Goal: Task Accomplishment & Management: Complete application form

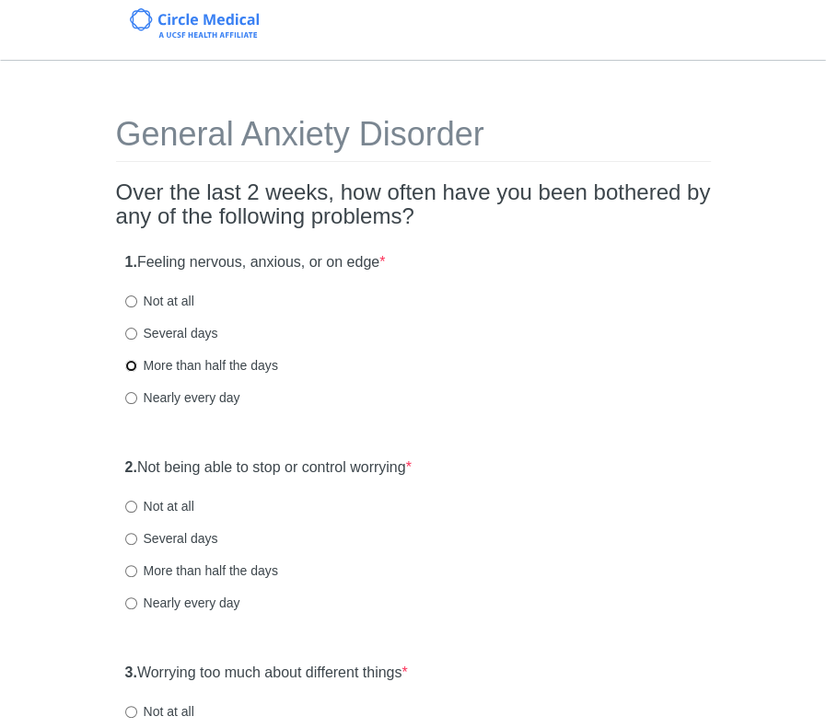
click at [133, 363] on input "More than half the days" at bounding box center [131, 366] width 12 height 12
radio input "true"
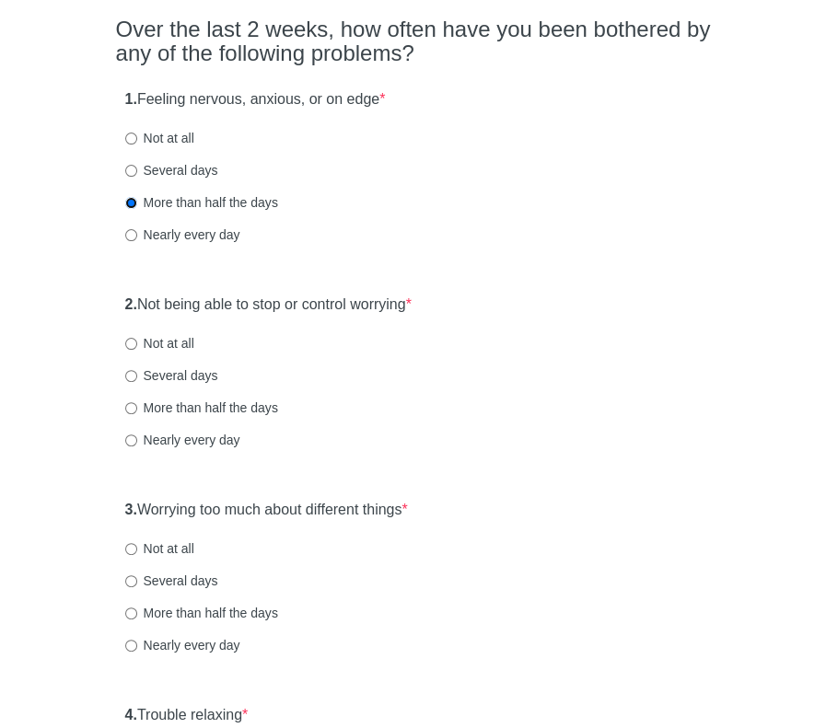
scroll to position [184, 0]
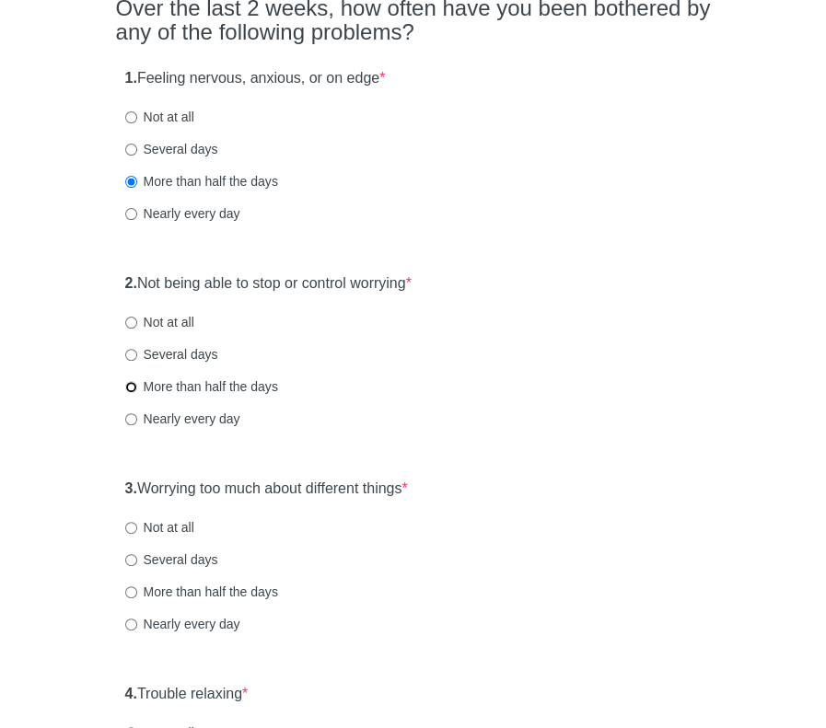
click at [134, 383] on input "More than half the days" at bounding box center [131, 387] width 12 height 12
radio input "true"
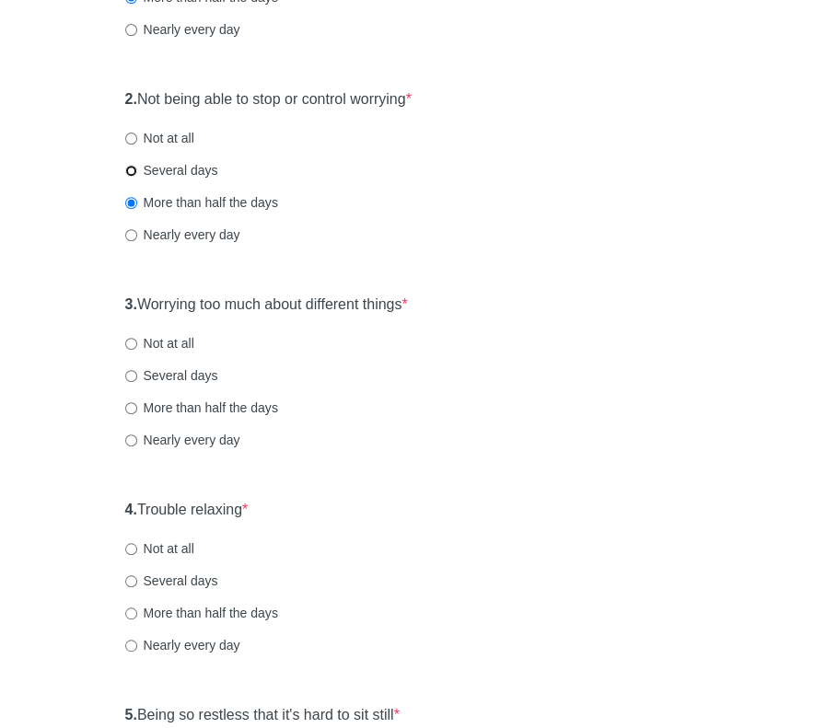
click at [133, 167] on input "Several days" at bounding box center [131, 171] width 12 height 12
radio input "true"
click at [130, 375] on input "Several days" at bounding box center [131, 376] width 12 height 12
radio input "true"
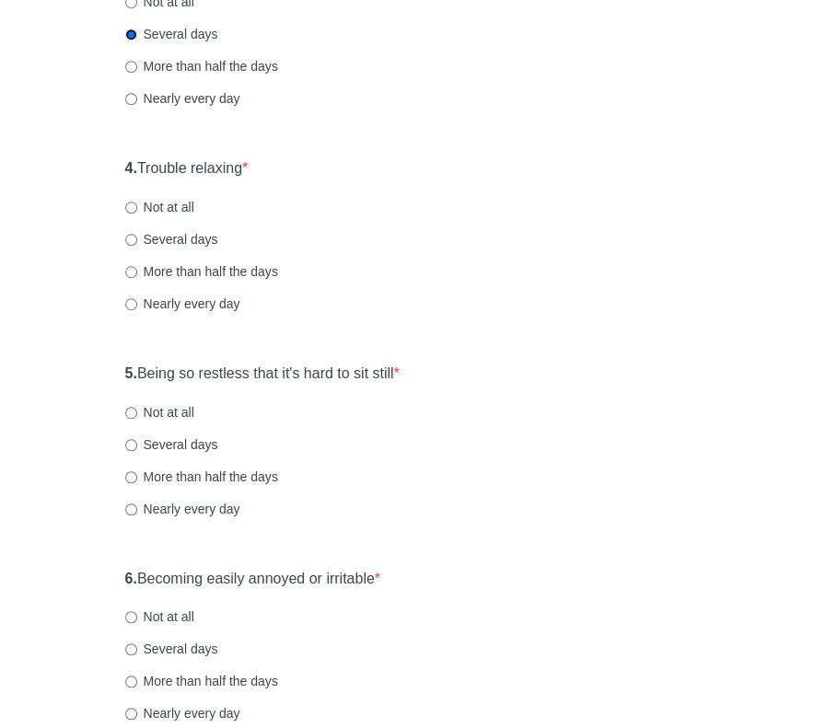
scroll to position [736, 0]
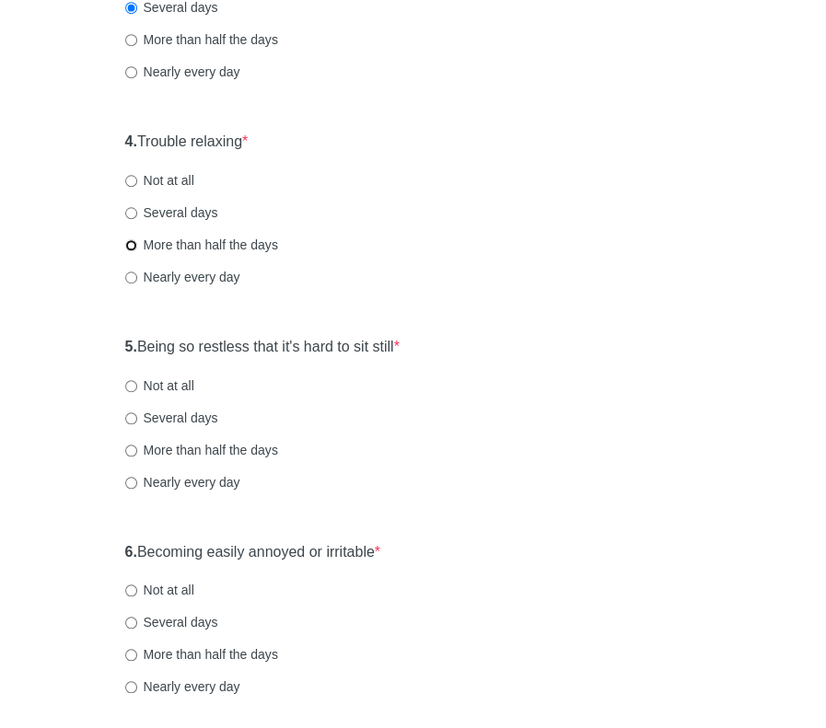
click at [130, 240] on input "More than half the days" at bounding box center [131, 245] width 12 height 12
radio input "true"
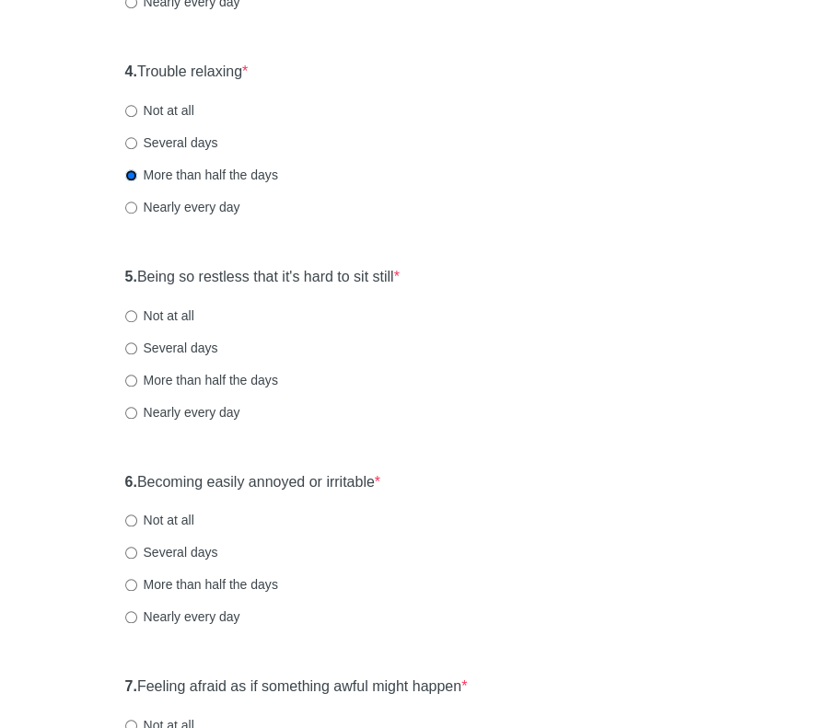
scroll to position [921, 0]
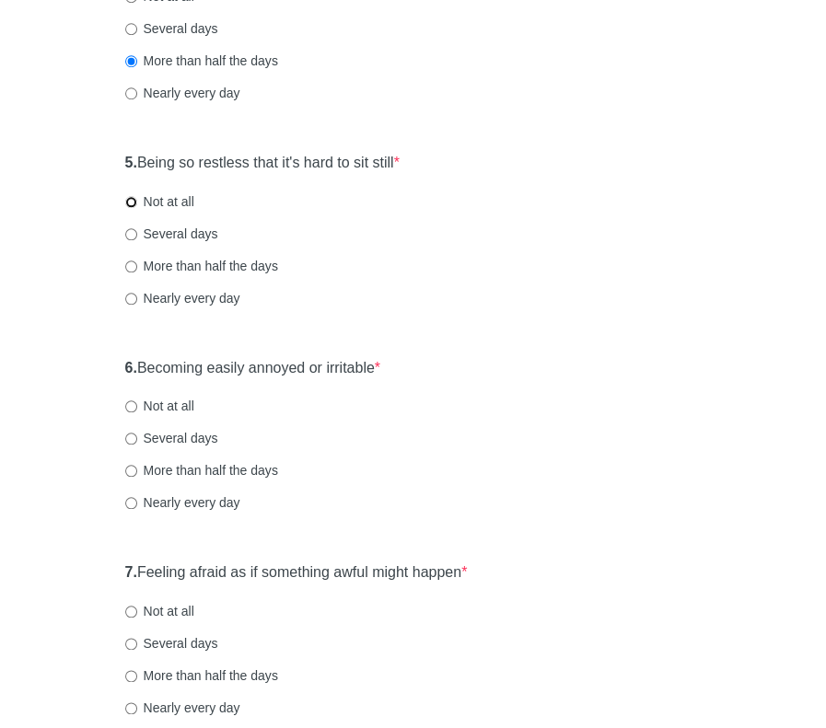
click at [132, 196] on input "Not at all" at bounding box center [131, 202] width 12 height 12
radio input "true"
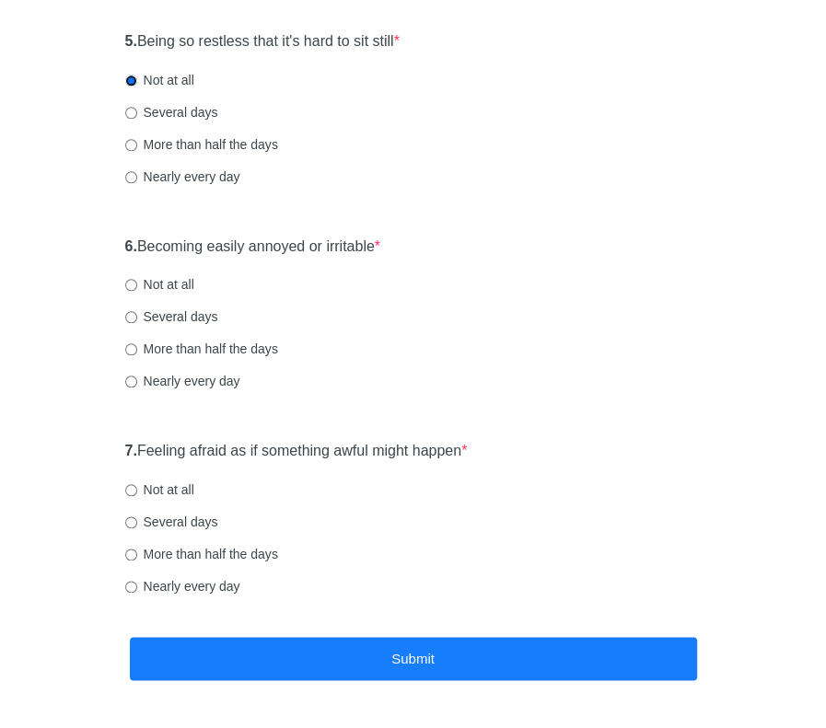
scroll to position [1013, 0]
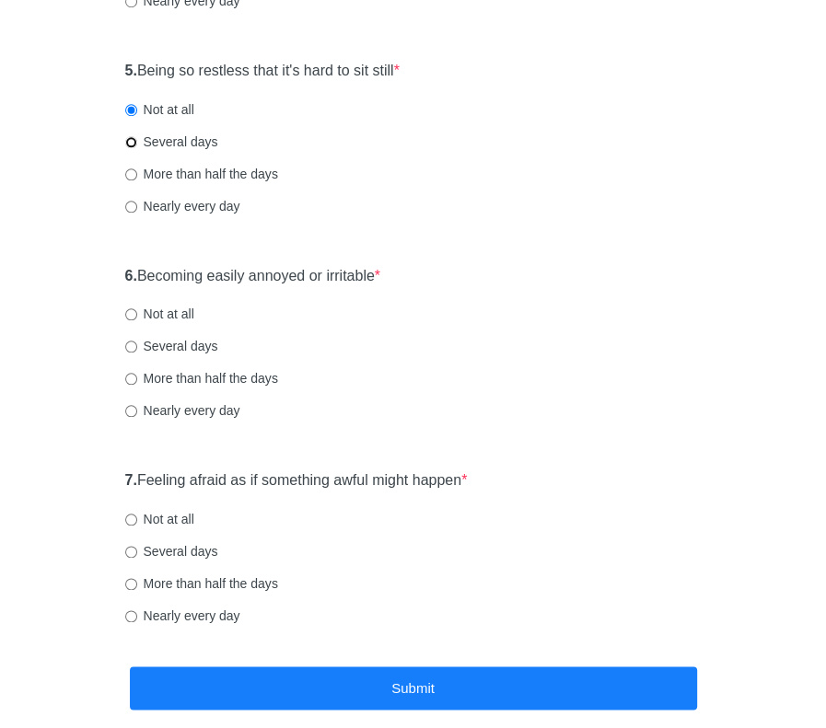
click at [133, 138] on input "Several days" at bounding box center [131, 142] width 12 height 12
radio input "true"
click at [133, 377] on input "More than half the days" at bounding box center [131, 379] width 12 height 12
radio input "true"
click at [125, 342] on input "Several days" at bounding box center [131, 347] width 12 height 12
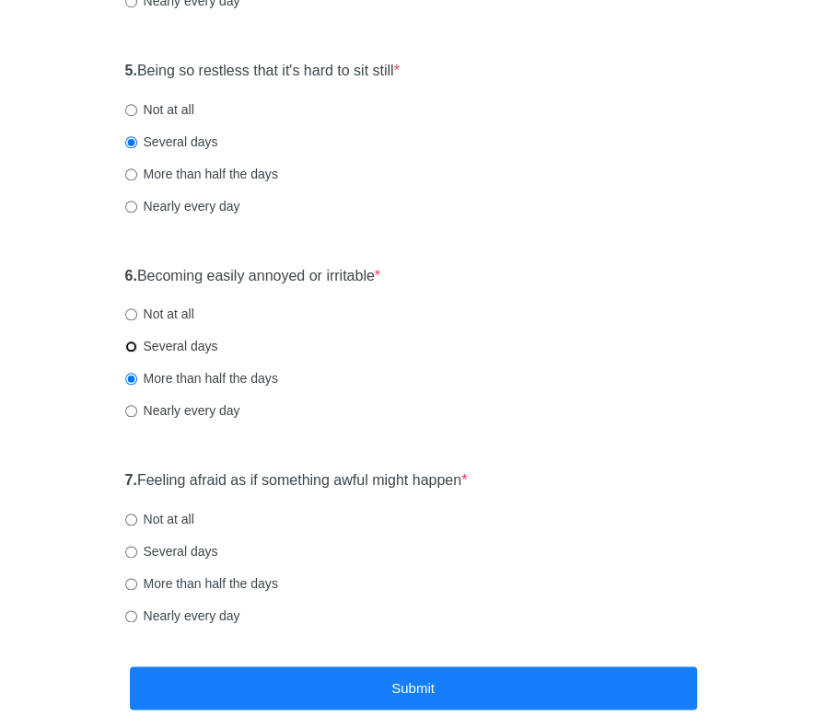
radio input "true"
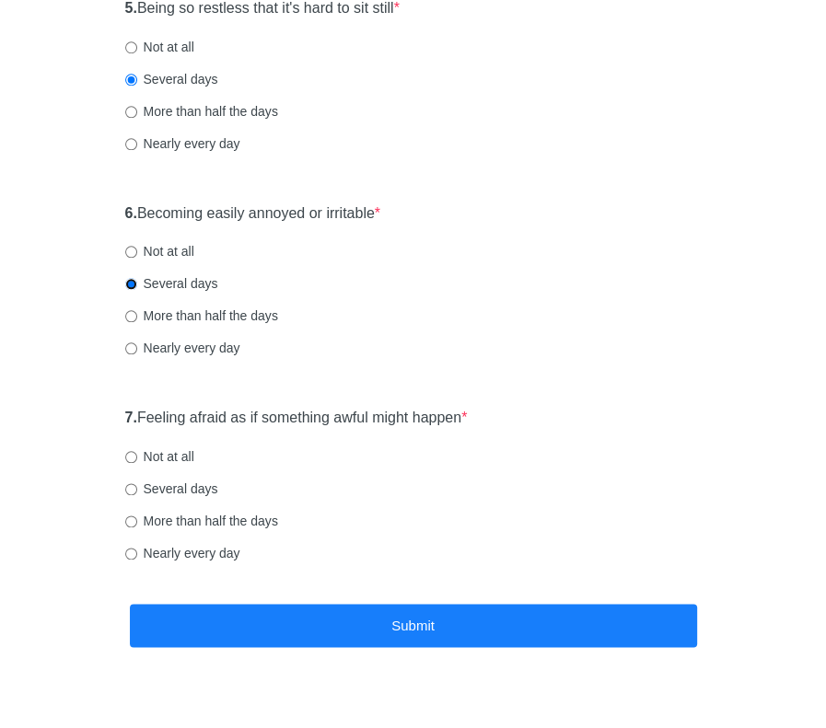
scroll to position [1105, 0]
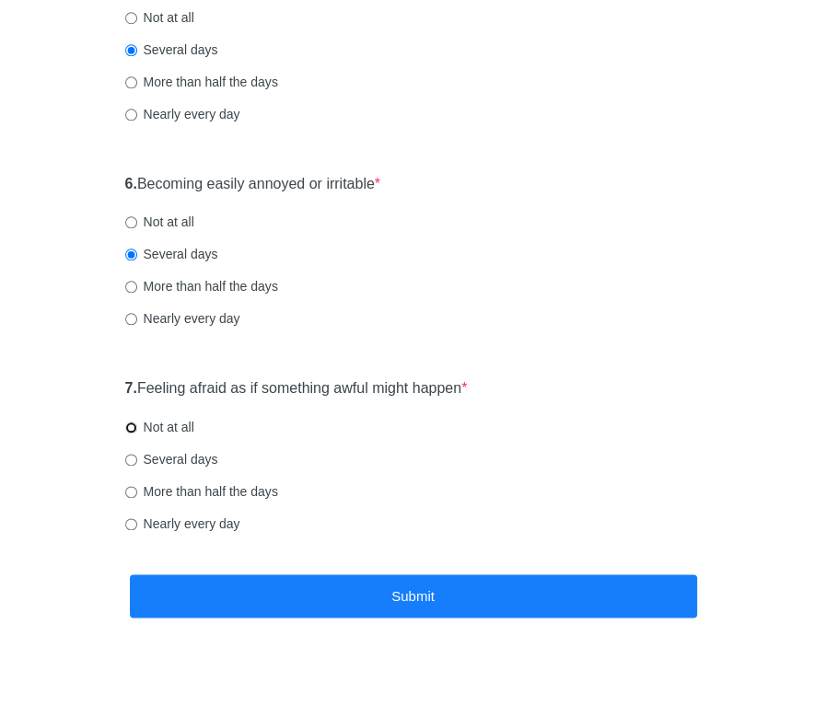
click at [130, 424] on input "Not at all" at bounding box center [131, 428] width 12 height 12
radio input "true"
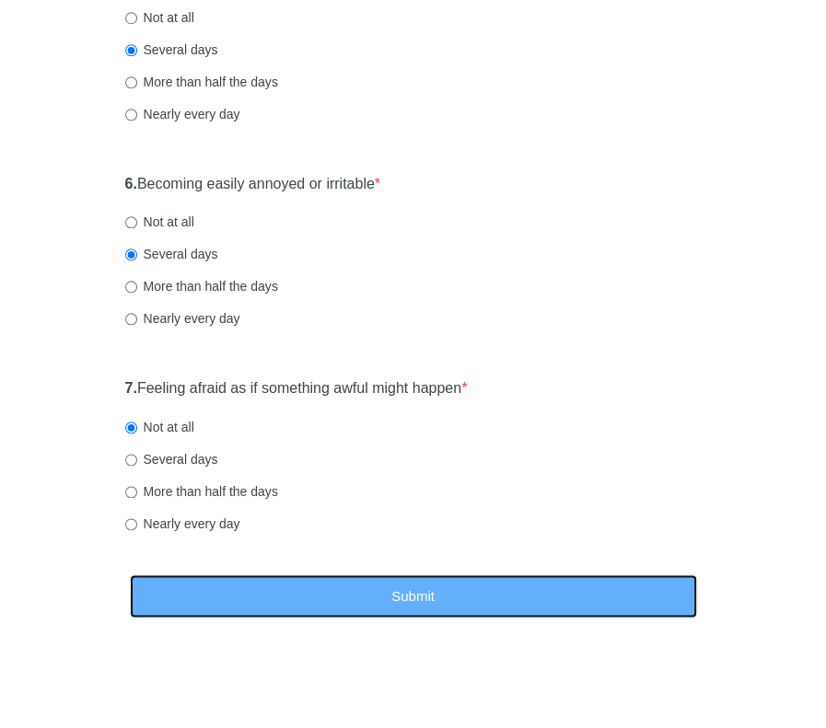
click at [405, 585] on button "Submit" at bounding box center [413, 595] width 567 height 43
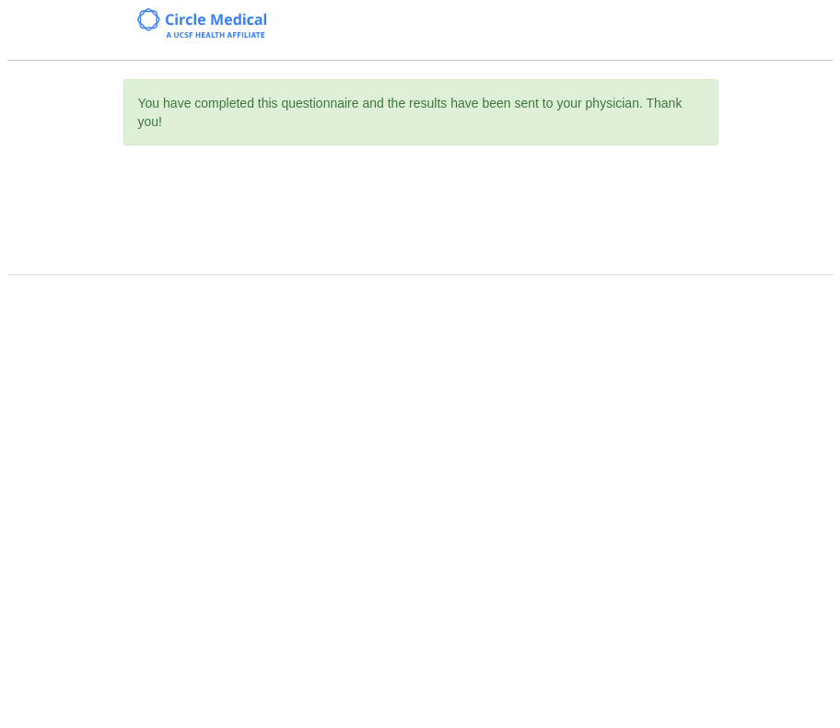
scroll to position [0, 0]
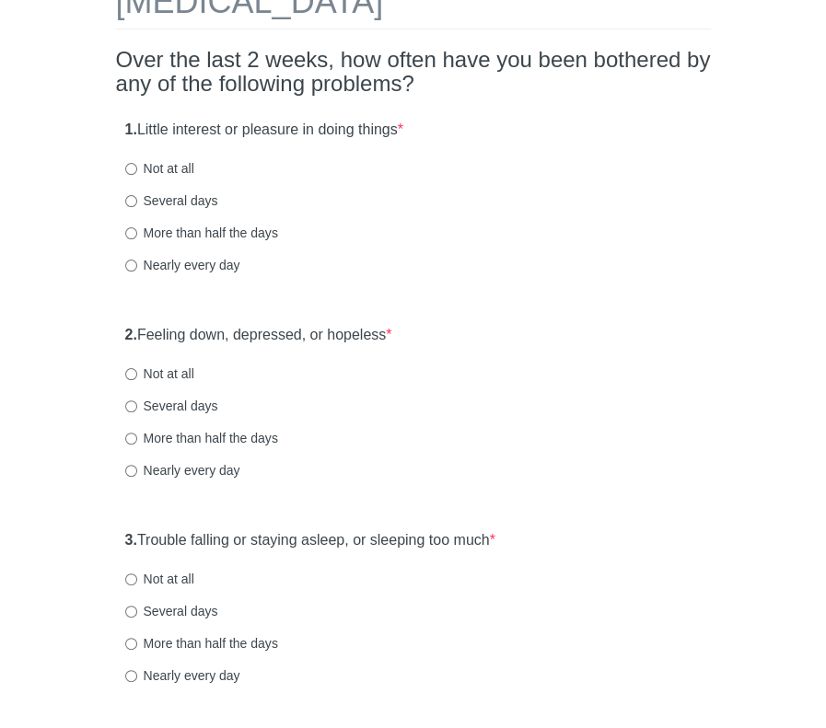
scroll to position [184, 0]
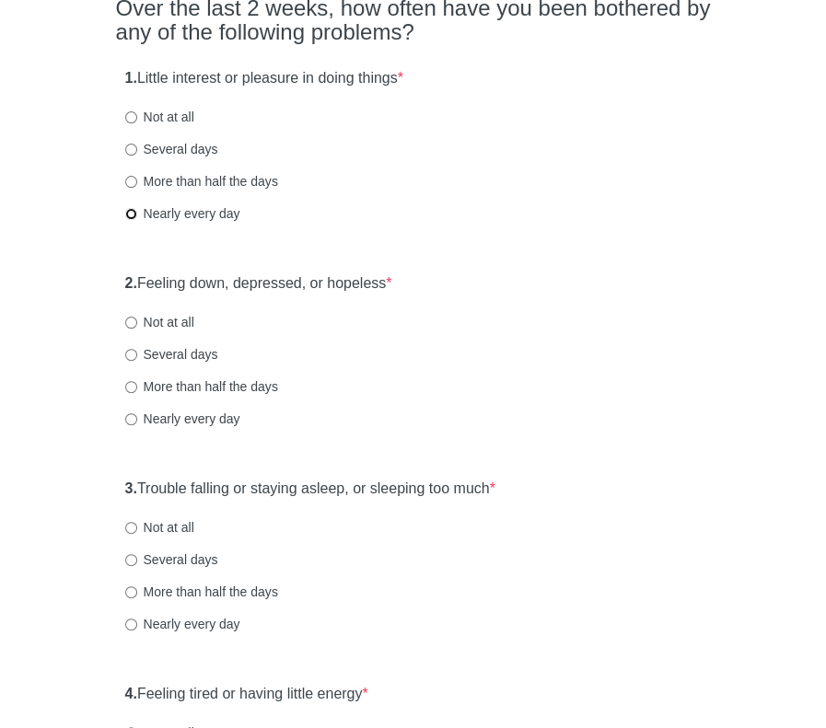
click at [132, 212] on input "Nearly every day" at bounding box center [131, 214] width 12 height 12
radio input "true"
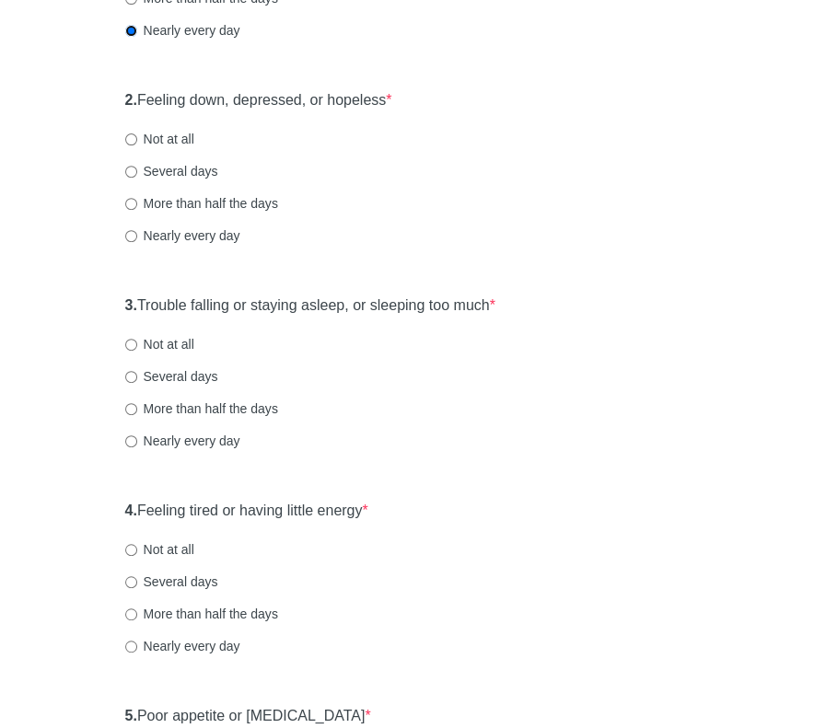
scroll to position [368, 0]
click at [130, 135] on input "Not at all" at bounding box center [131, 139] width 12 height 12
radio input "true"
click at [133, 443] on input "Nearly every day" at bounding box center [131, 441] width 12 height 12
radio input "true"
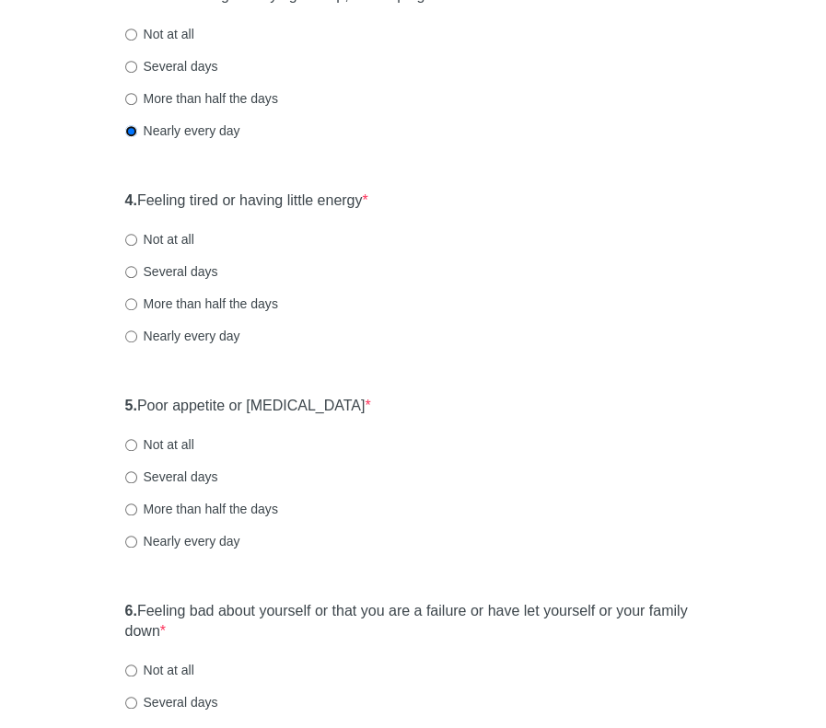
scroll to position [736, 0]
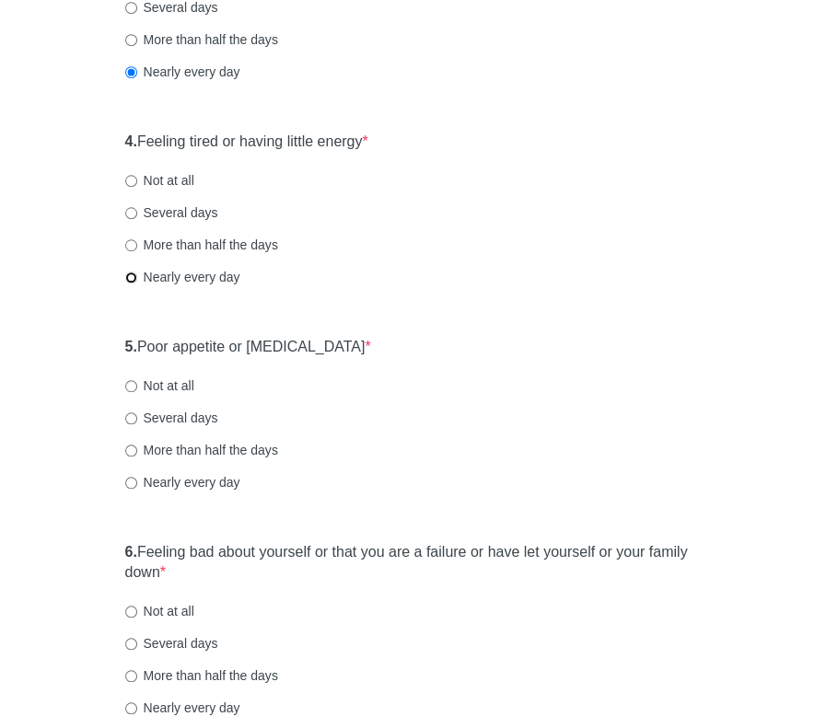
click at [133, 277] on input "Nearly every day" at bounding box center [131, 278] width 12 height 12
radio input "true"
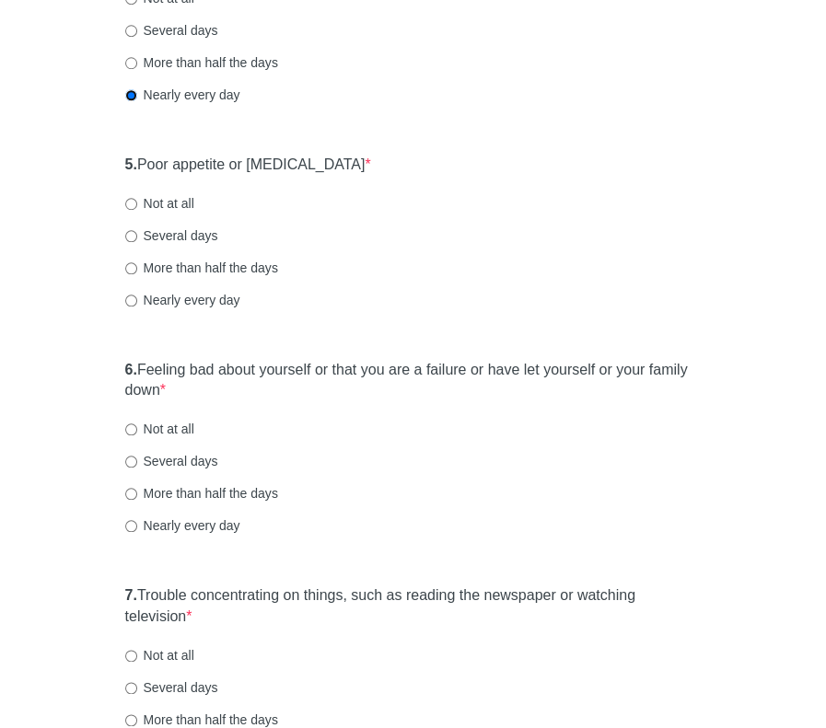
scroll to position [921, 0]
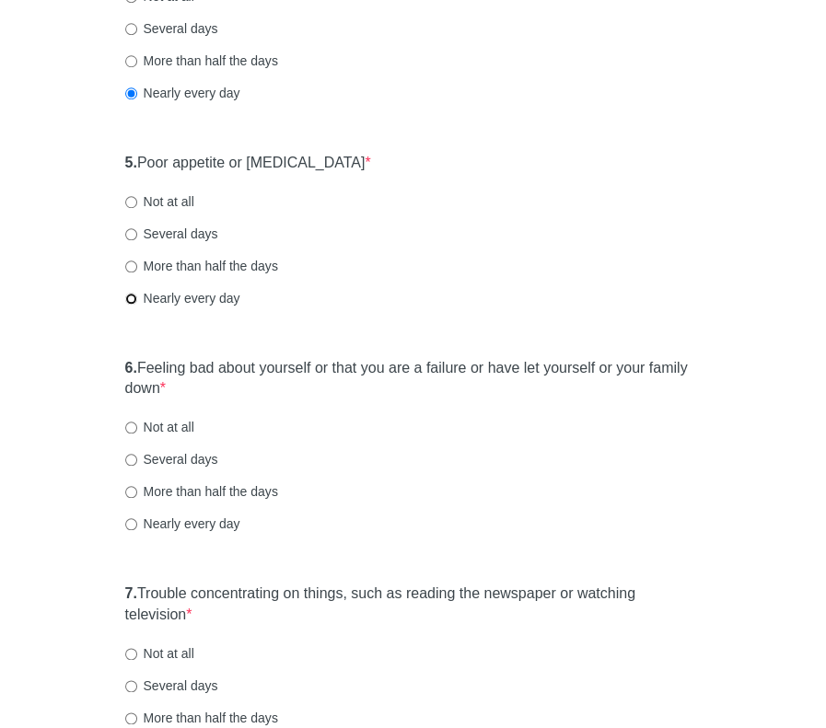
click at [132, 295] on input "Nearly every day" at bounding box center [131, 299] width 12 height 12
radio input "true"
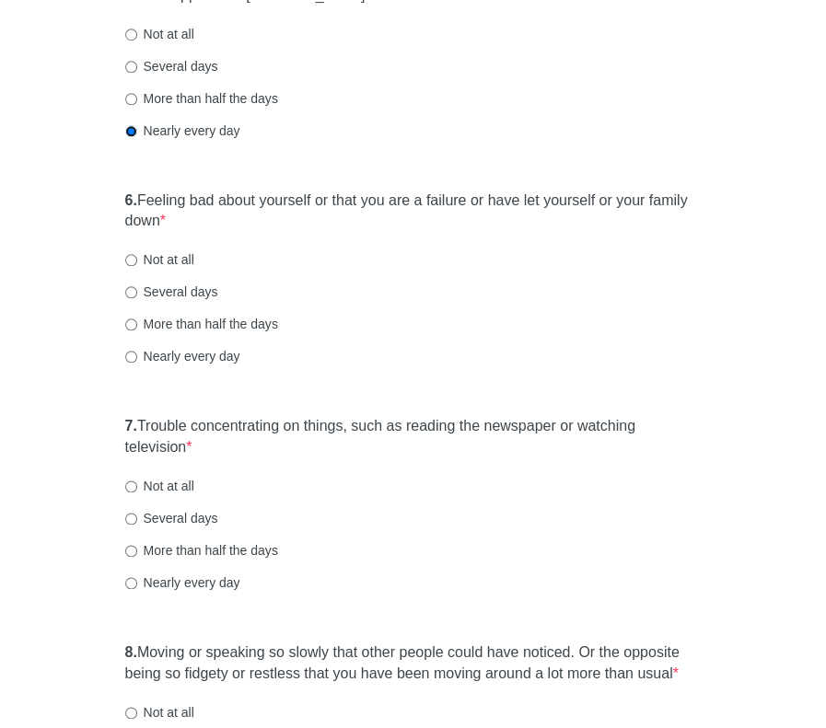
scroll to position [1105, 0]
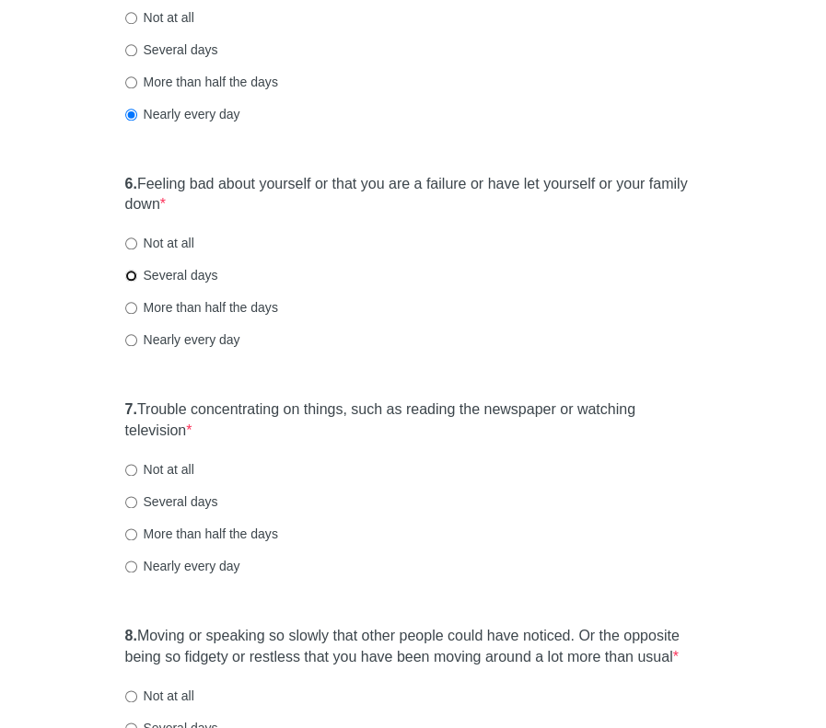
click at [130, 272] on input "Several days" at bounding box center [131, 276] width 12 height 12
radio input "true"
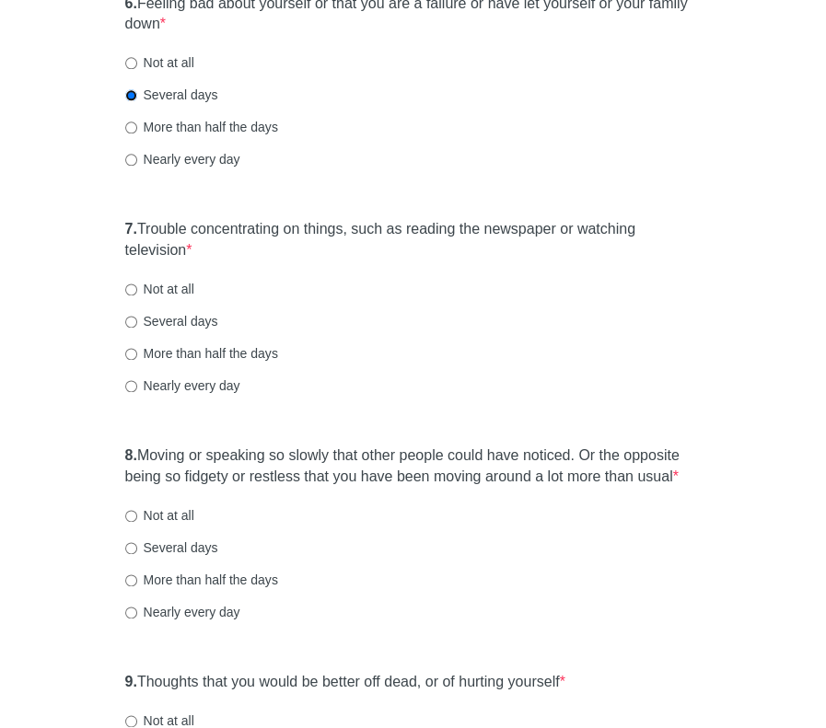
scroll to position [1289, 0]
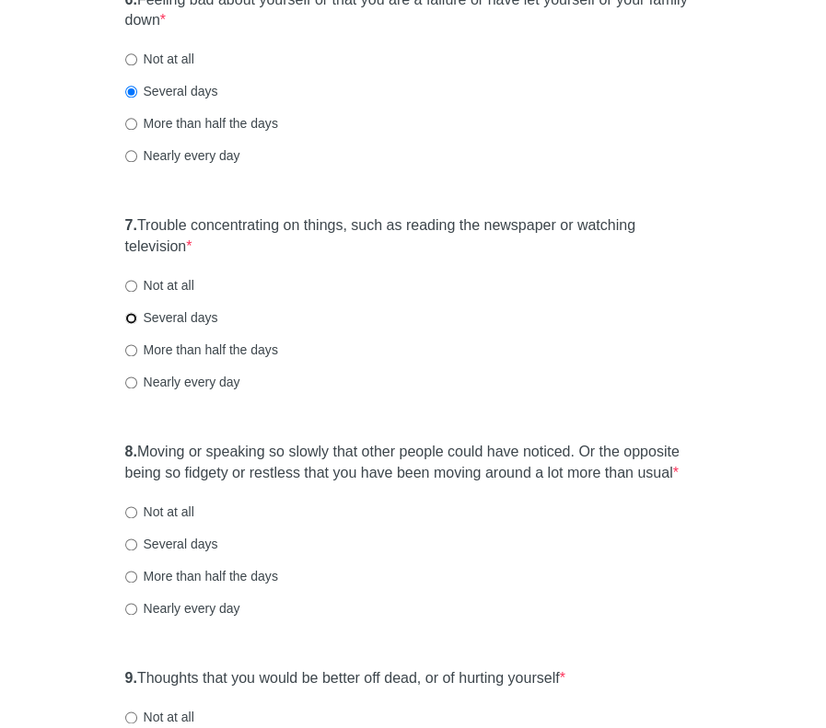
click at [130, 314] on input "Several days" at bounding box center [131, 318] width 12 height 12
radio input "true"
click at [133, 284] on input "Not at all" at bounding box center [131, 286] width 12 height 12
radio input "true"
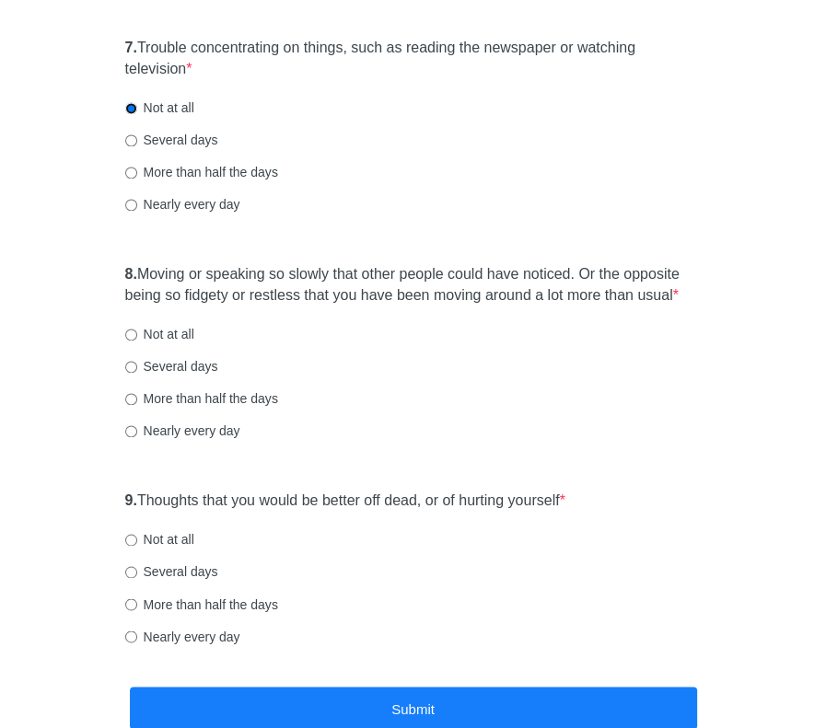
scroll to position [1473, 0]
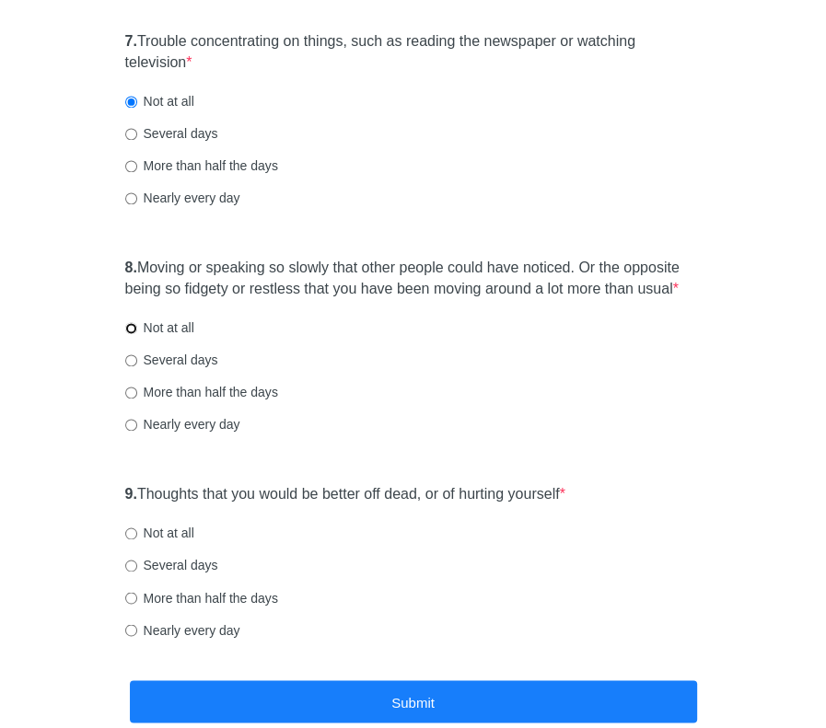
click at [131, 331] on input "Not at all" at bounding box center [131, 328] width 12 height 12
radio input "true"
click at [132, 524] on label "Not at all" at bounding box center [159, 533] width 69 height 18
click at [132, 527] on input "Not at all" at bounding box center [131, 533] width 12 height 12
radio input "true"
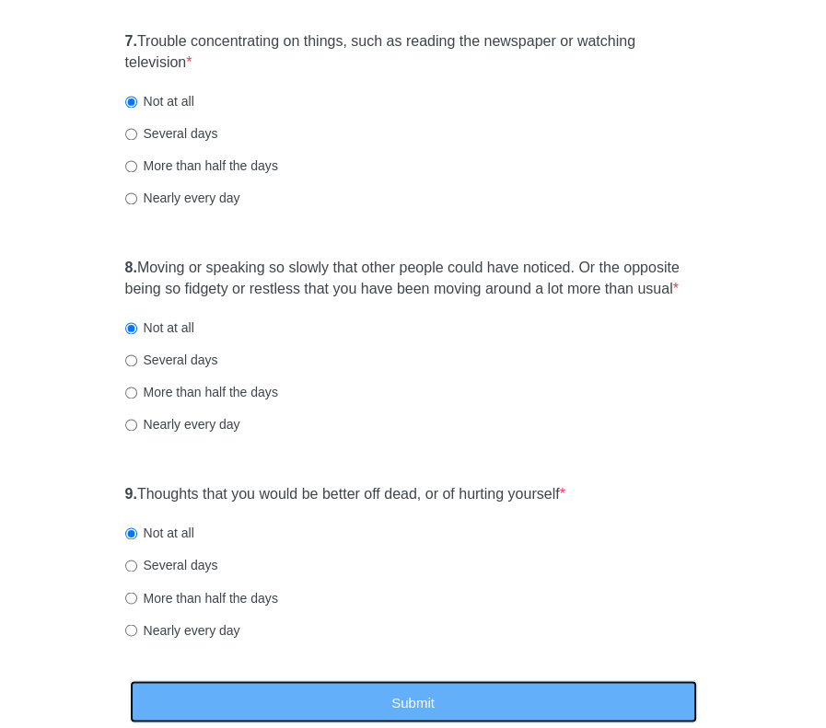
click at [422, 702] on button "Submit" at bounding box center [413, 701] width 567 height 43
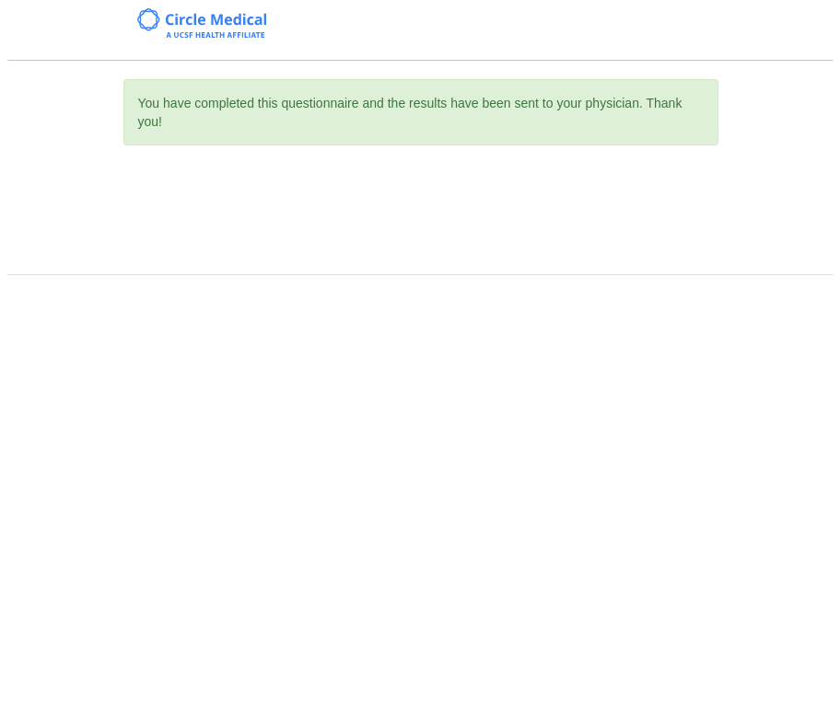
scroll to position [0, 0]
